Goal: Information Seeking & Learning: Learn about a topic

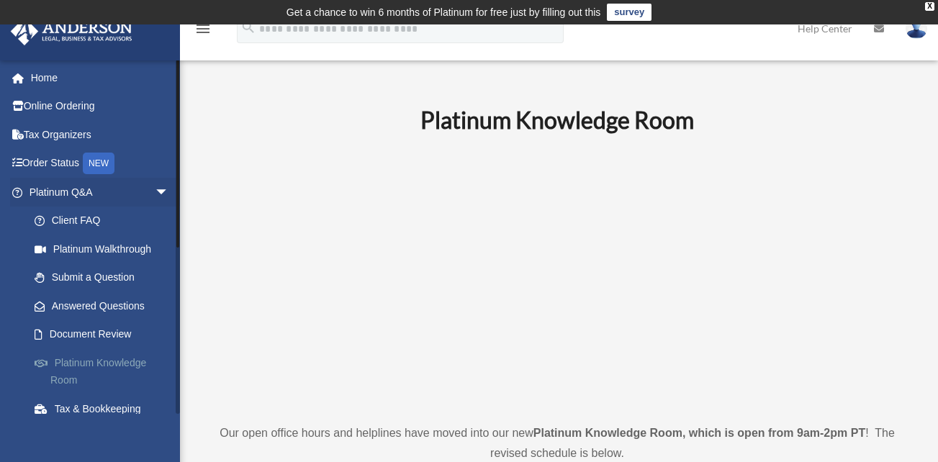
click at [78, 361] on link "Platinum Knowledge Room" at bounding box center [105, 371] width 171 height 46
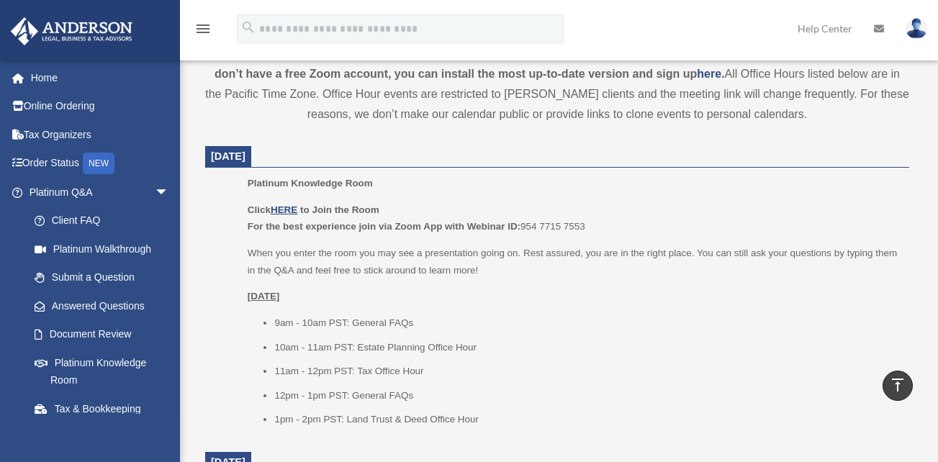
scroll to position [549, 0]
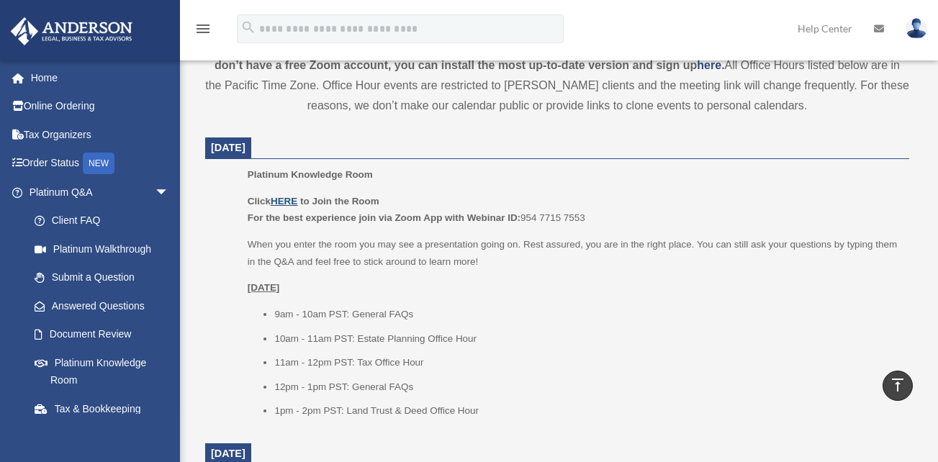
click at [285, 199] on u "HERE" at bounding box center [284, 201] width 27 height 11
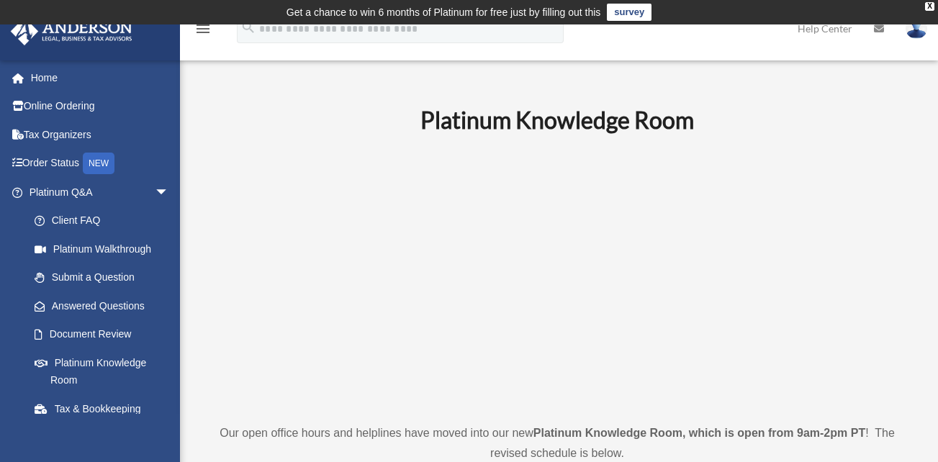
scroll to position [574, 0]
